Goal: Check status: Check status

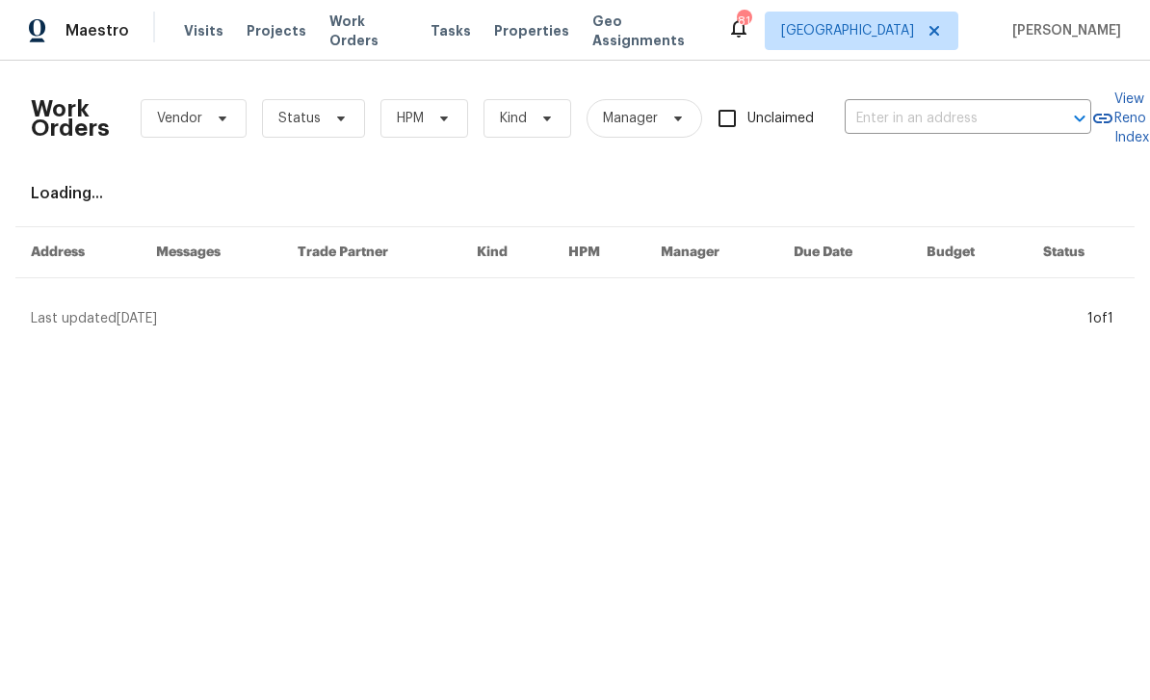
click at [872, 116] on input "text" at bounding box center [941, 119] width 193 height 30
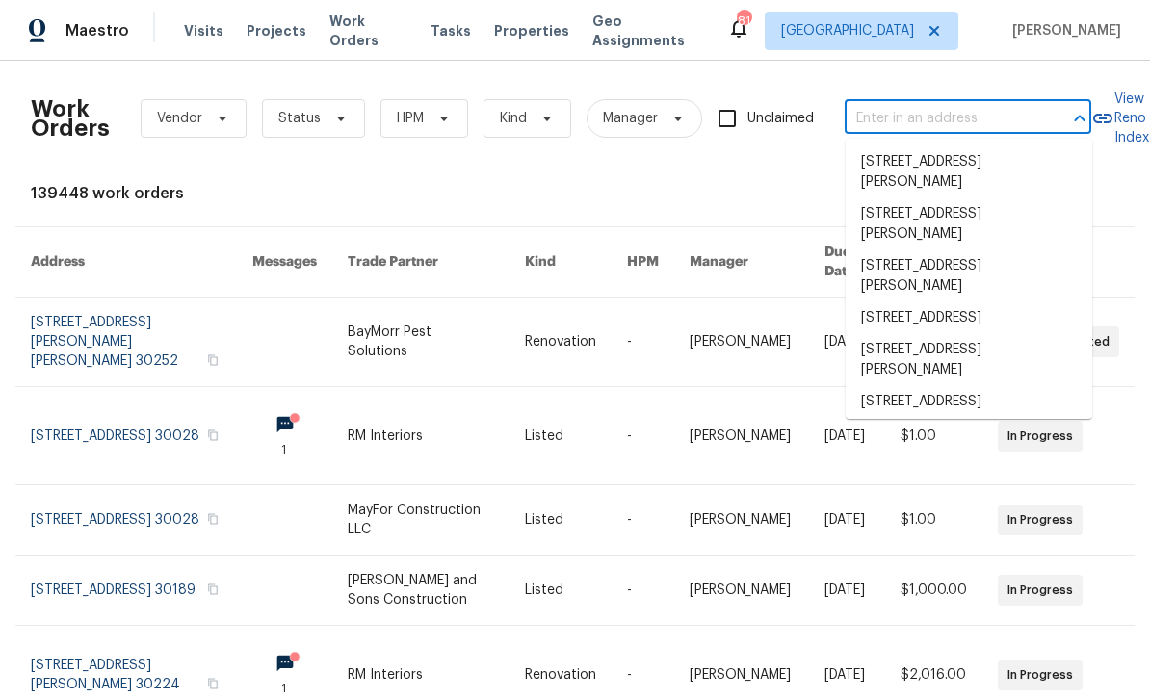
click at [887, 122] on input "text" at bounding box center [941, 119] width 193 height 30
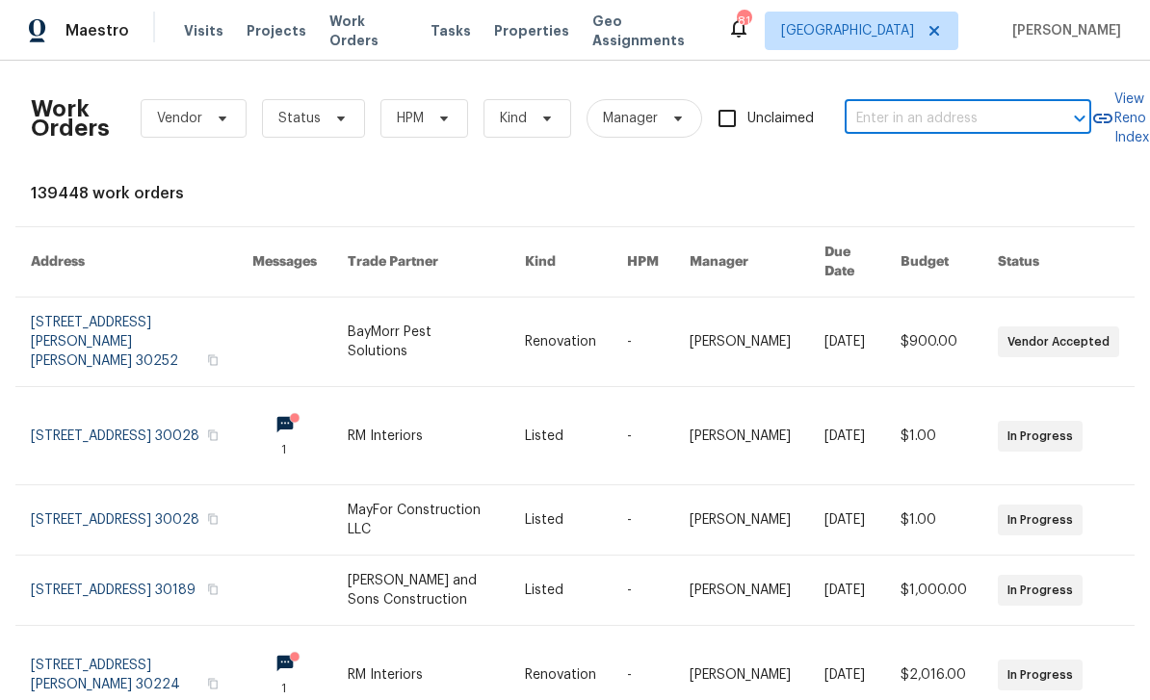
paste input "2492 Brentwood Ct, Decatur, GA 30032"
type input "2492 Brentwood Ct, Decatur, GA 30032"
click at [1023, 178] on li "2492 Brentwood Ct, Decatur, GA 30032" at bounding box center [969, 162] width 247 height 32
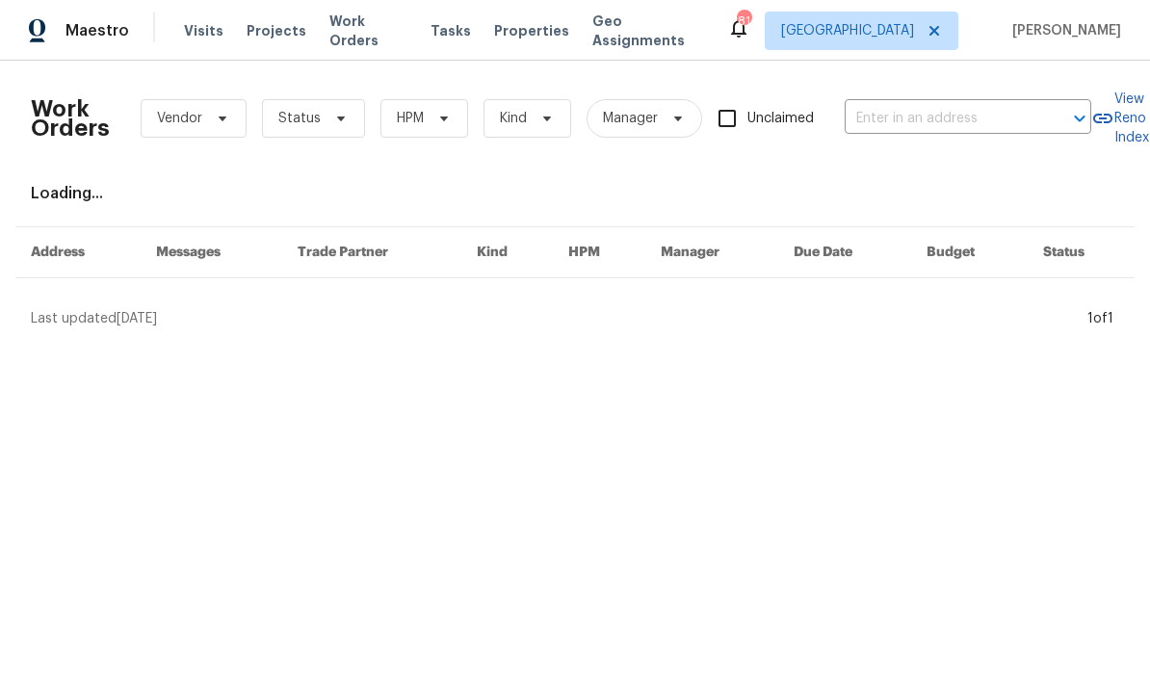
type input "2492 Brentwood Ct, Decatur, GA 30032"
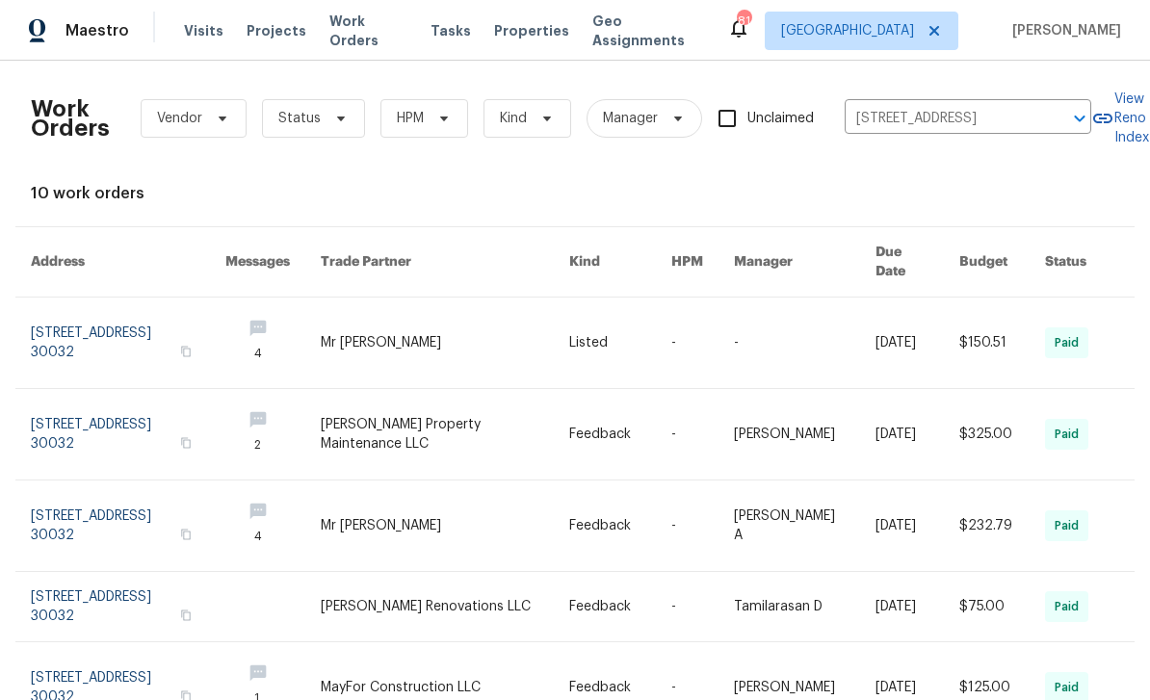
click at [94, 333] on link at bounding box center [128, 343] width 195 height 91
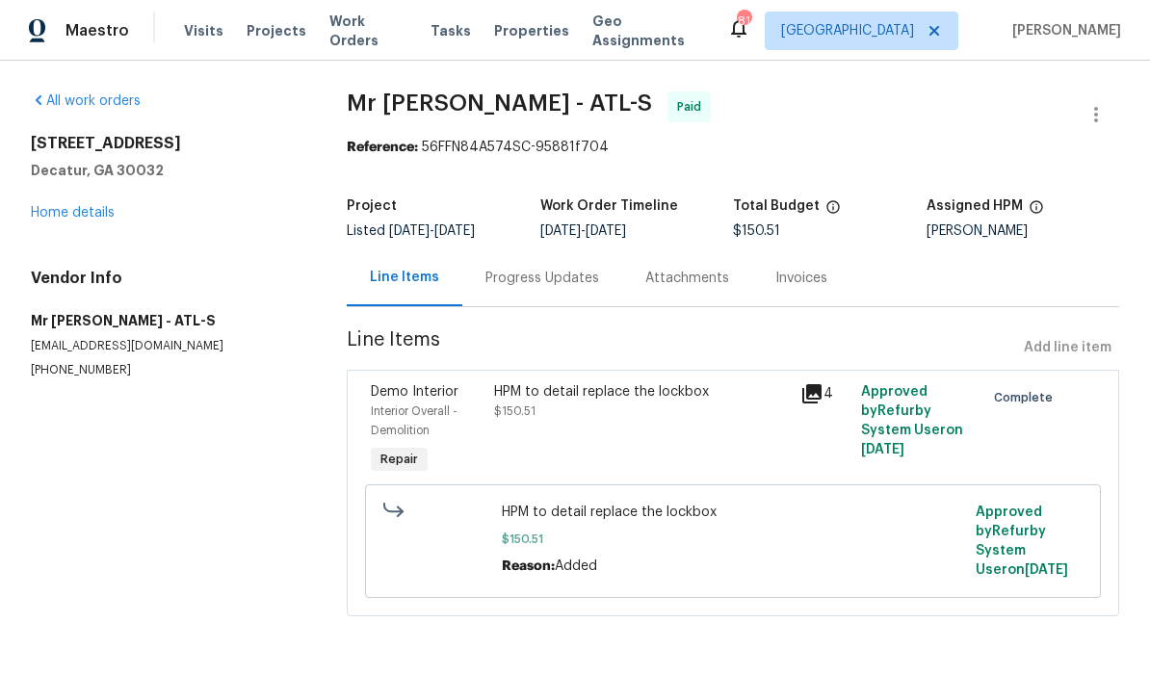
click at [571, 294] on div "Progress Updates" at bounding box center [542, 277] width 160 height 57
